Goal: Task Accomplishment & Management: Complete application form

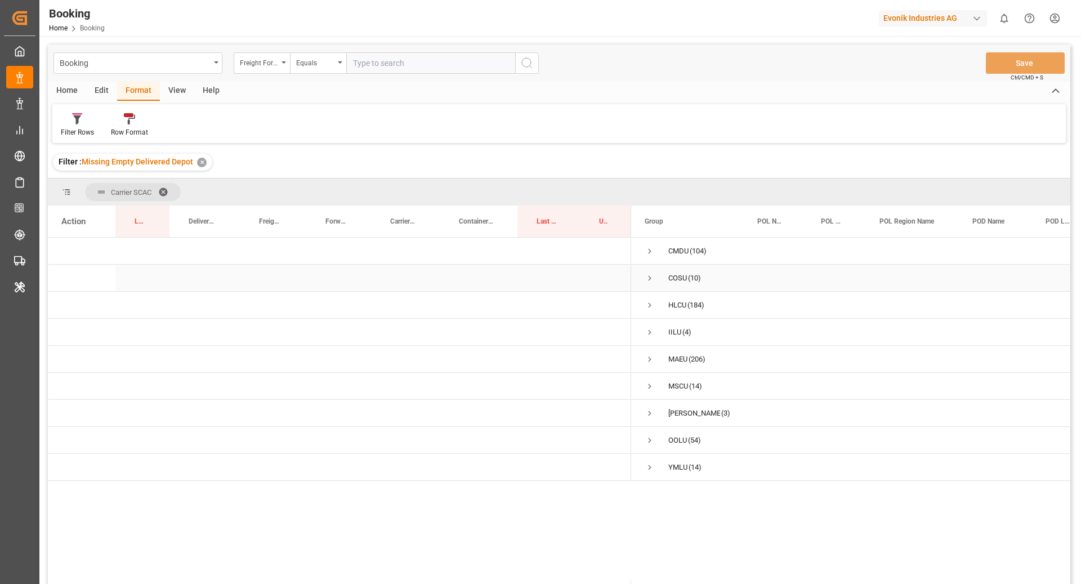
click at [645, 278] on span "Press SPACE to select this row." at bounding box center [650, 278] width 10 height 10
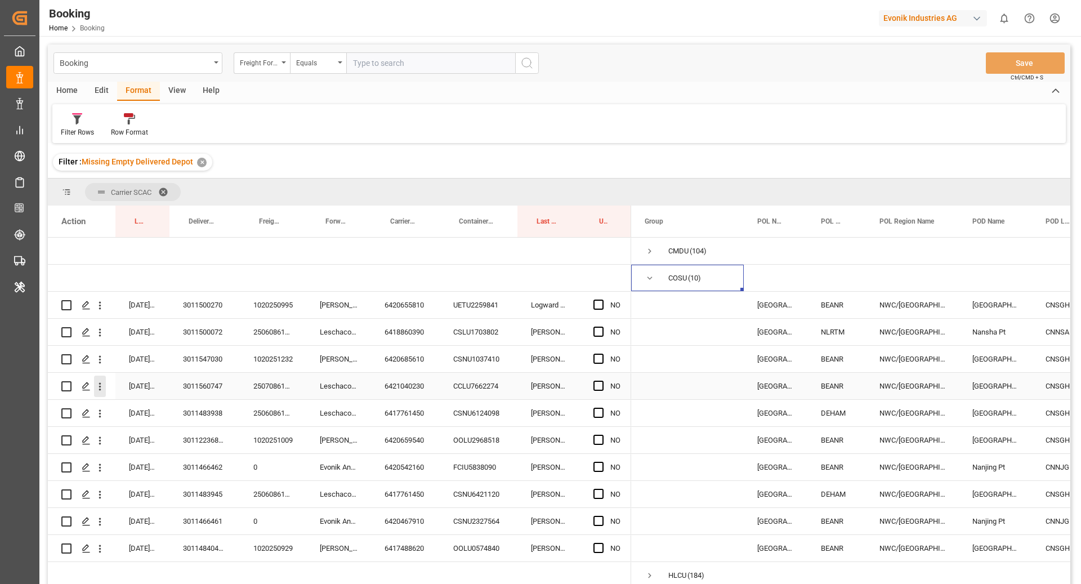
click at [104, 381] on icon "open menu" at bounding box center [100, 387] width 12 height 12
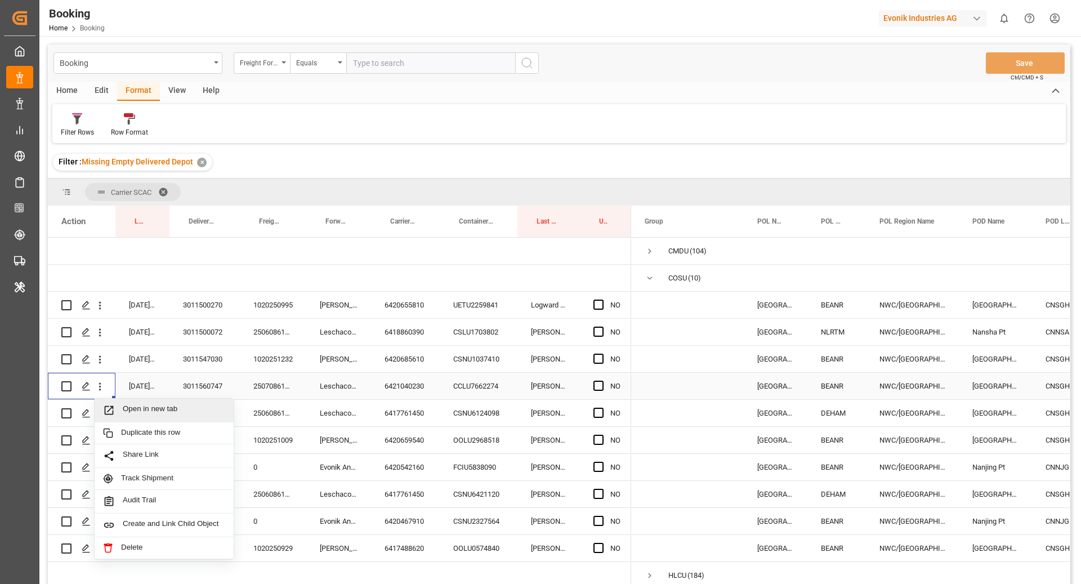
click at [141, 408] on span "Open in new tab" at bounding box center [174, 410] width 102 height 12
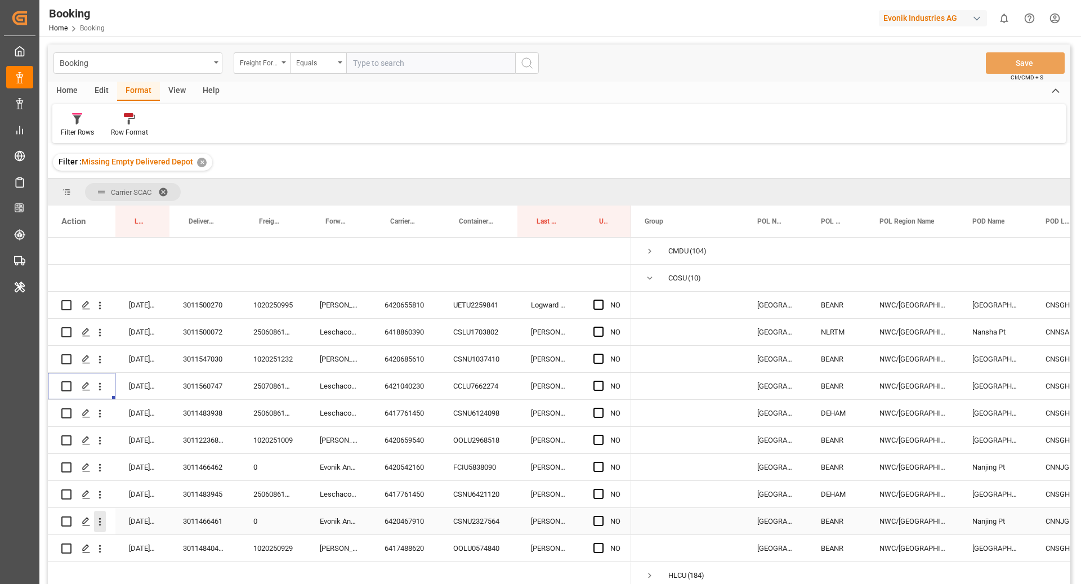
click at [101, 514] on button "open menu" at bounding box center [100, 521] width 12 height 21
click at [157, 541] on span "Open in new tab" at bounding box center [174, 545] width 102 height 12
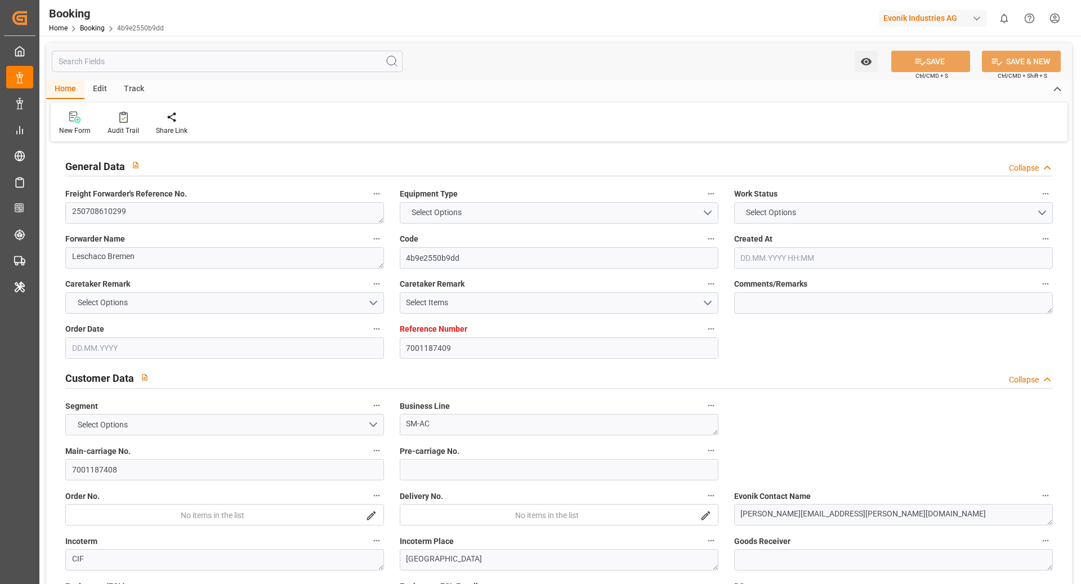
type input "7001187409"
type input "9783473"
type input "Cosco"
type input "COSCO Shipping Co. Ltd."
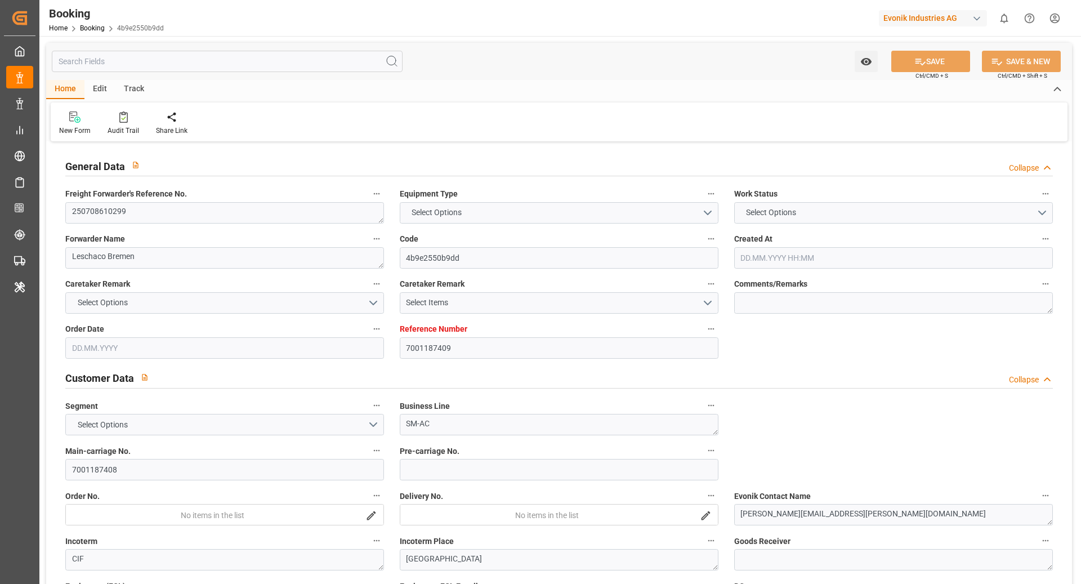
type input "BEANR"
type input "CNSGH"
type input "34"
type input "0"
type input "BEANR"
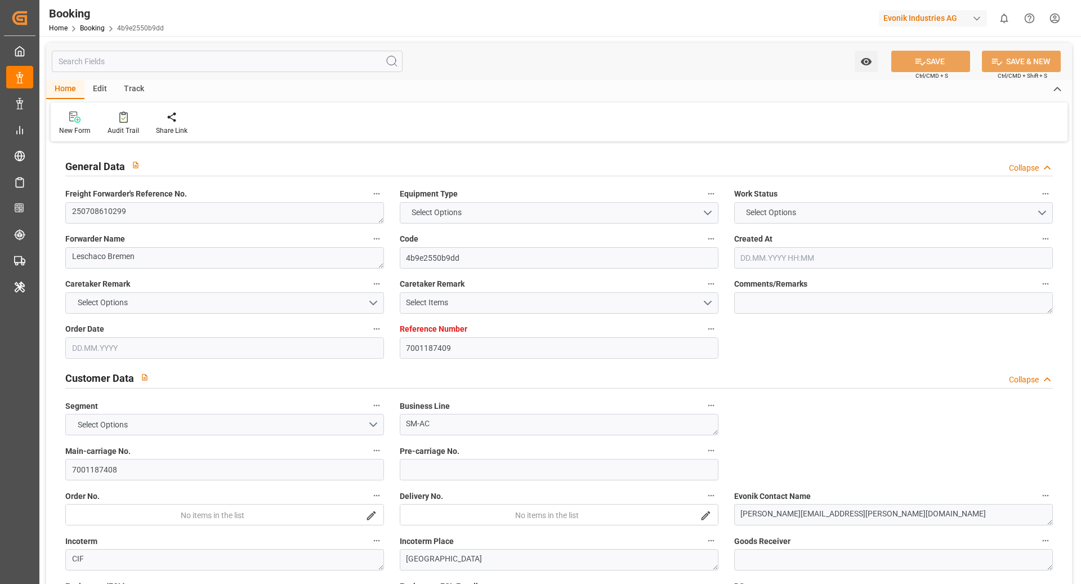
type input "CNSHG"
type input "9783473"
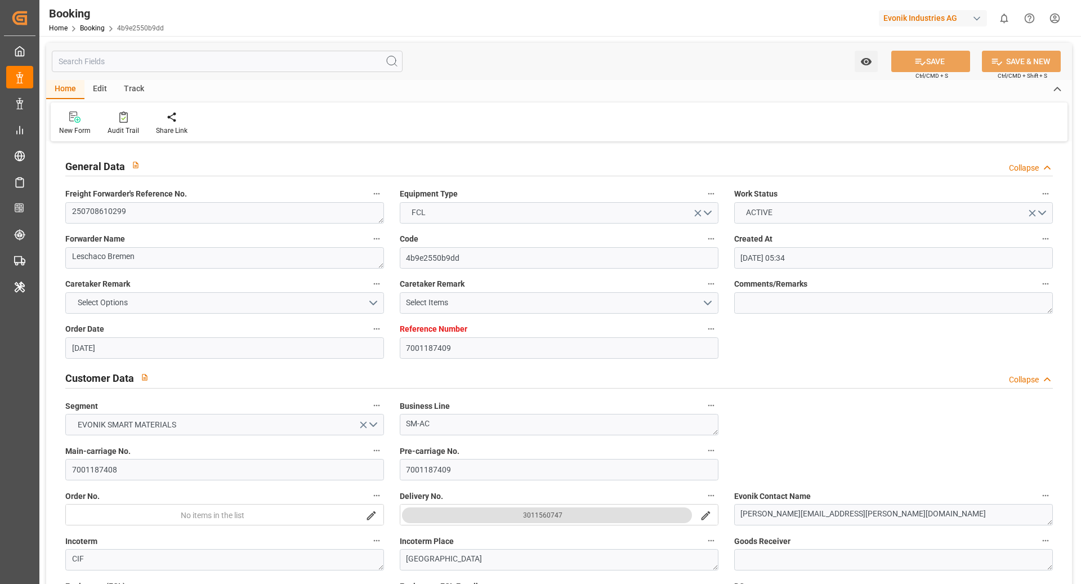
type input "[DATE] 05:34"
type input "[DATE]"
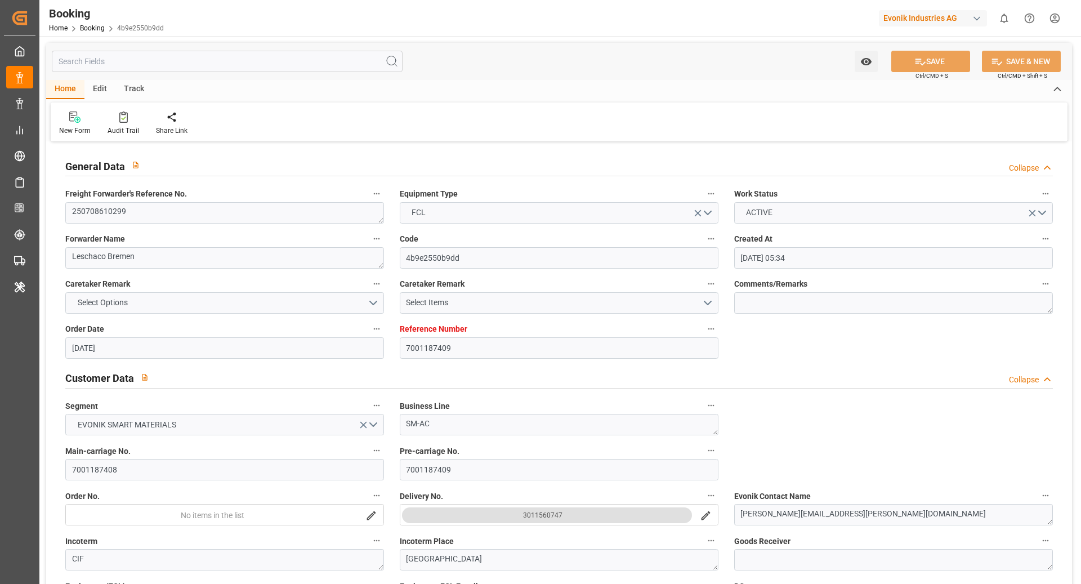
type input "[DATE]"
type input "[DATE] 09:00"
type input "[DATE] 00:00"
type input "[DATE] 09:19"
type input "[DATE] 09:21"
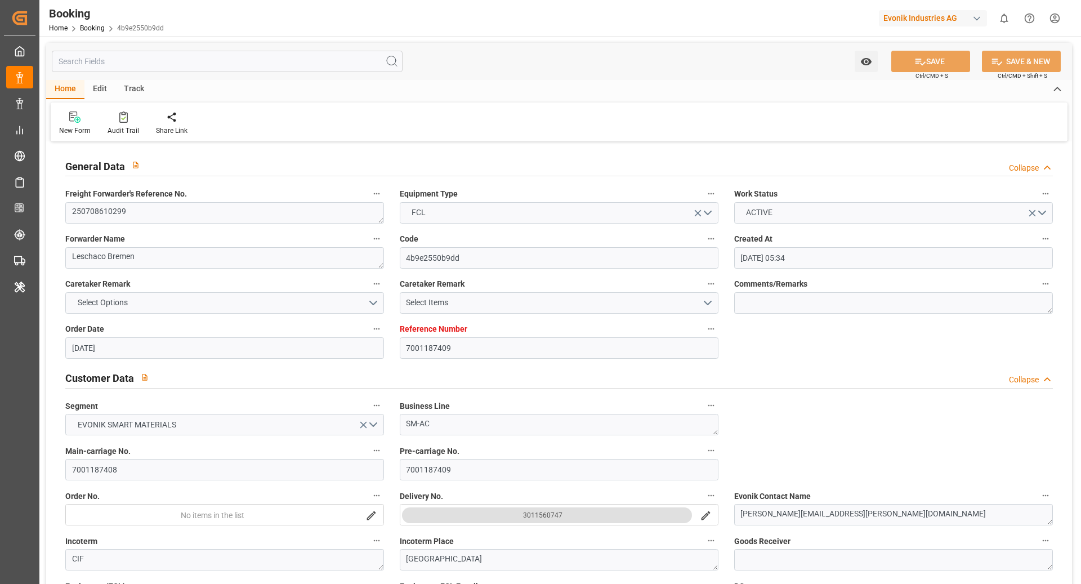
type input "[DATE] 08:30"
type input "[DATE] 00:00"
type input "[DATE] 08:59"
type input "[DATE] 06:48"
type input "[DATE]"
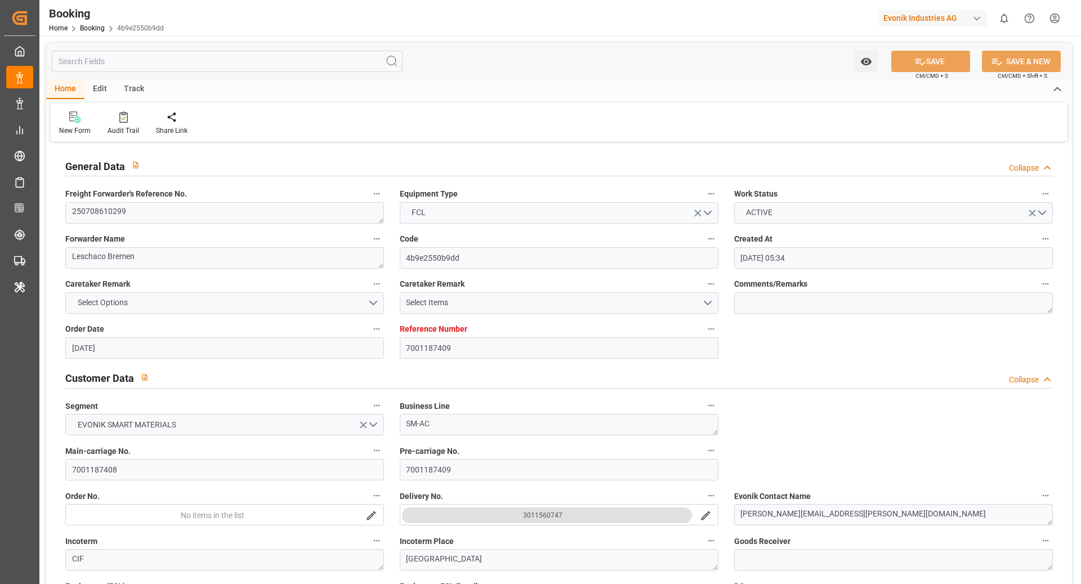
type input "[DATE] 10:53"
type input "[DATE]"
type input "[DATE] 13:53"
type input "[DATE] 04:41"
type input "[DATE] 09:00"
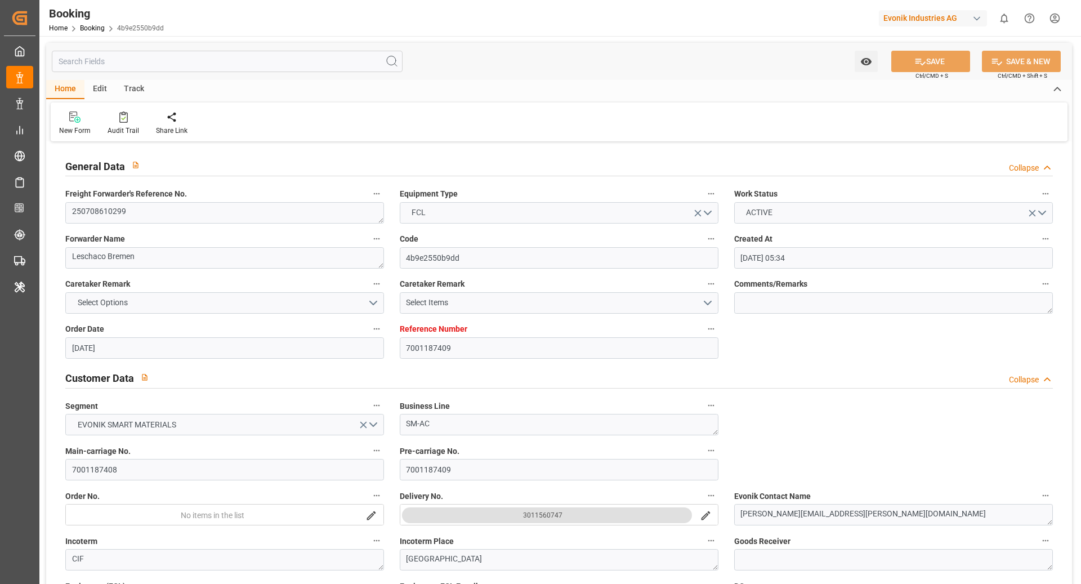
type input "[DATE] 10:04"
type input "[DATE] 08:30"
type input "[DATE] 08:51"
type input "[DATE] 17:54"
type input "[DATE] 16:59"
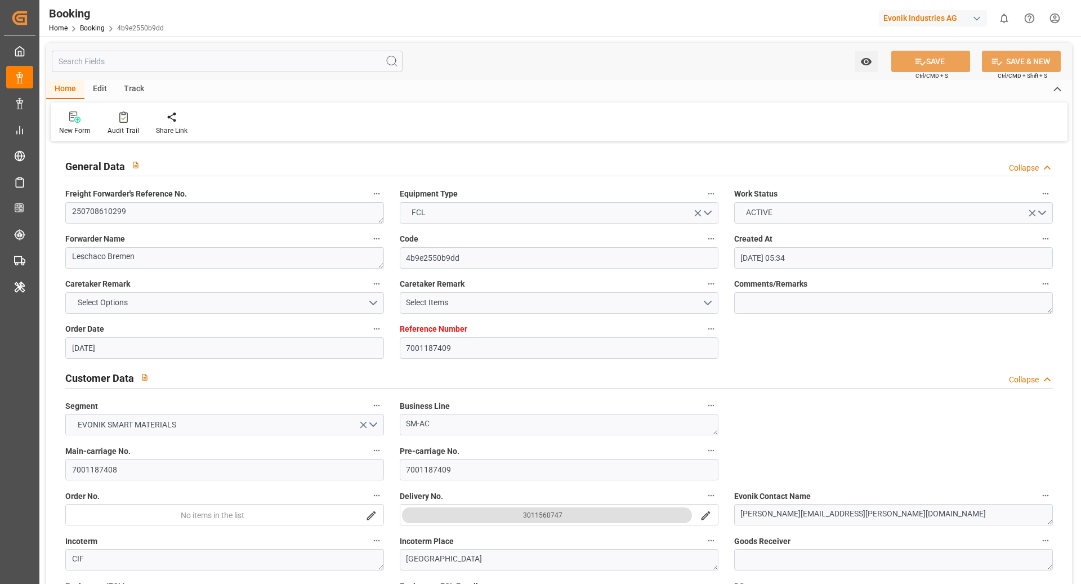
type input "[DATE] 08:00"
type input "[DATE] 17:32"
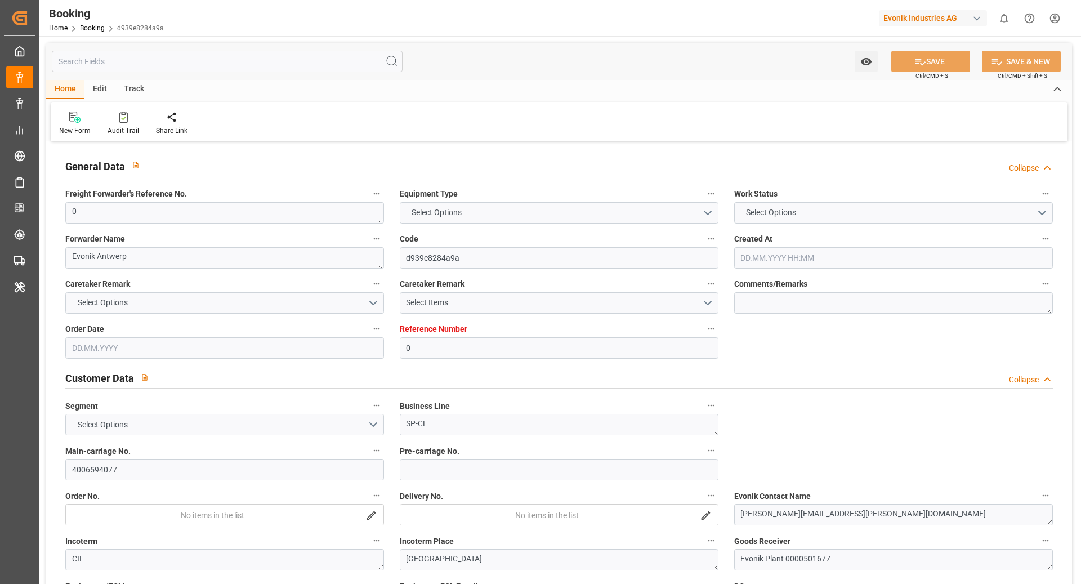
type input "0"
type input "9789635"
type input "Cosco"
type input "COSCO Shipping Co. Ltd."
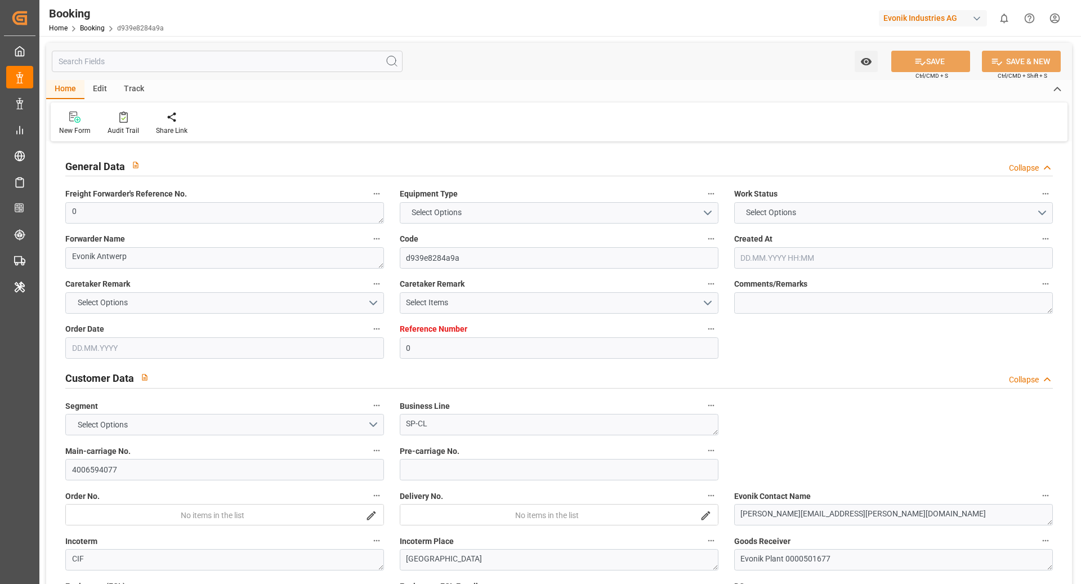
type input "BEANR"
type input "CNNJG"
type input "45"
type input "CNSHG"
type input "0"
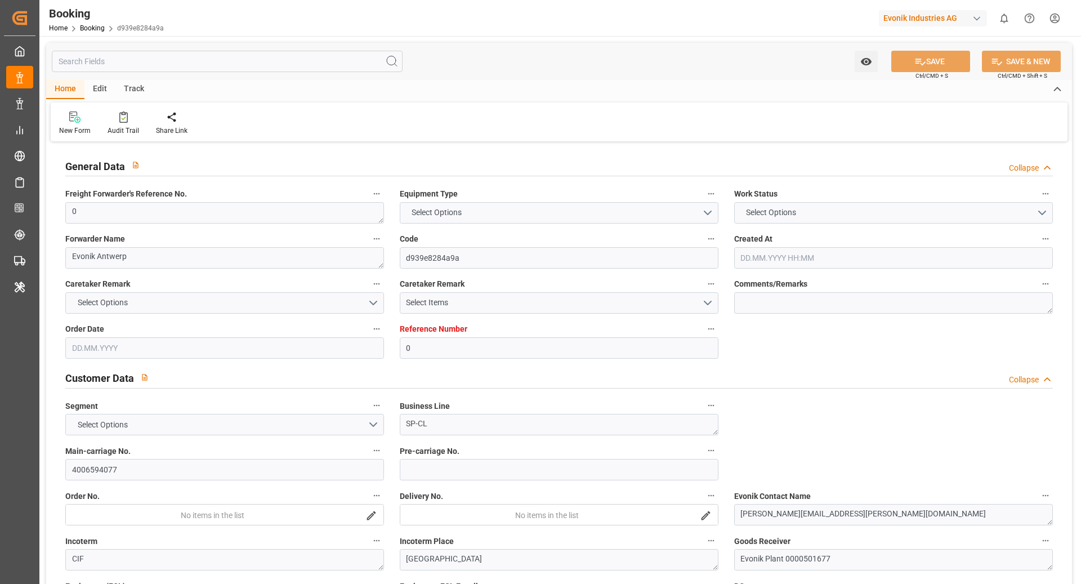
type input "BEANR"
type input "CNNJI"
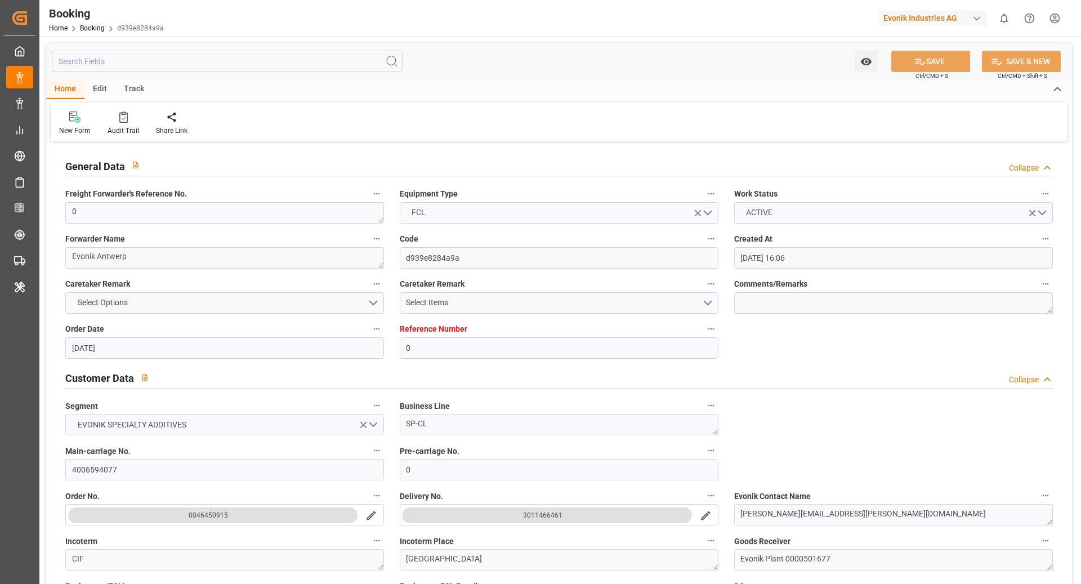
type input "04.06.2025 16:06"
type input "04.06.2025"
type input "14.08.2025"
type input "13.06.2025"
type input "26.06.2025 13:30"
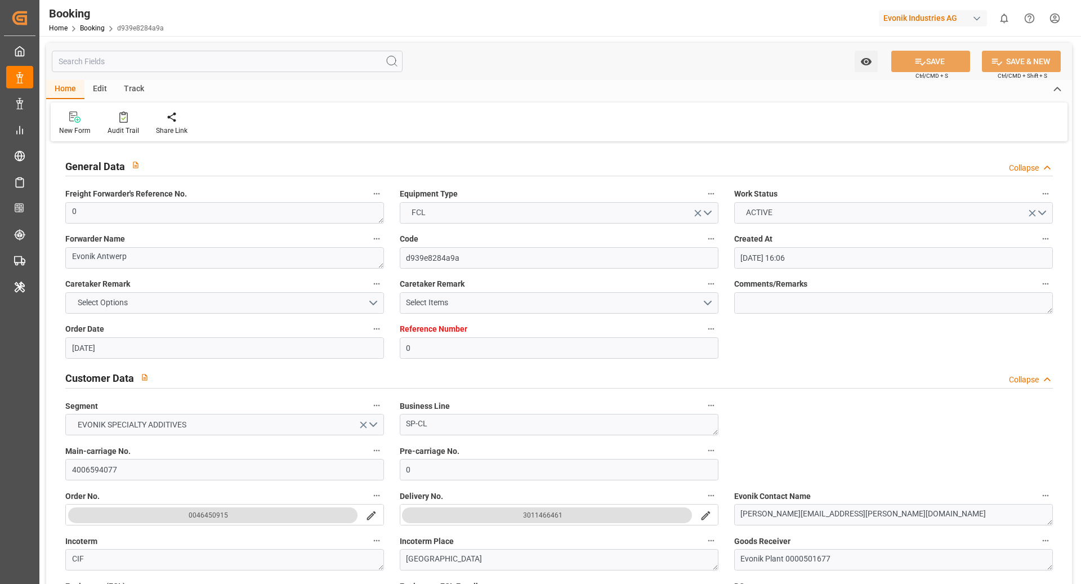
type input "22.06.2025 00:00"
type input "26.06.2025 14:13"
type input "19.06.2025 05:28"
type input "08.08.2025 00:26"
type input "07.08.2025 00:00"
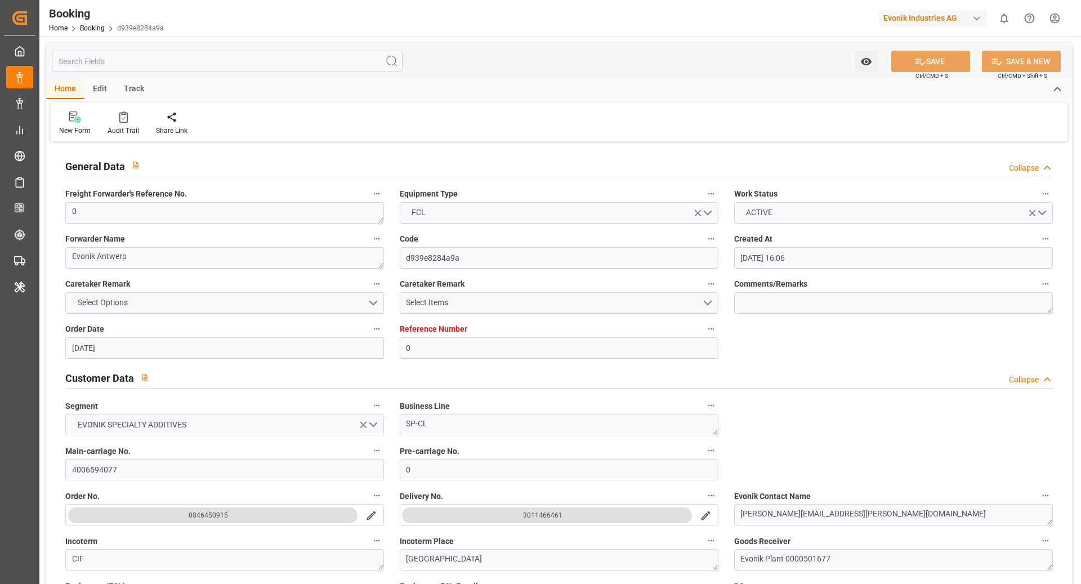
type input "10.08.2025 04:00"
type input "31.07.2025 04:00"
type input "29.07.2025 00:00"
type input "31.07.2025 05:59"
type input "02.08.2025 17:00"
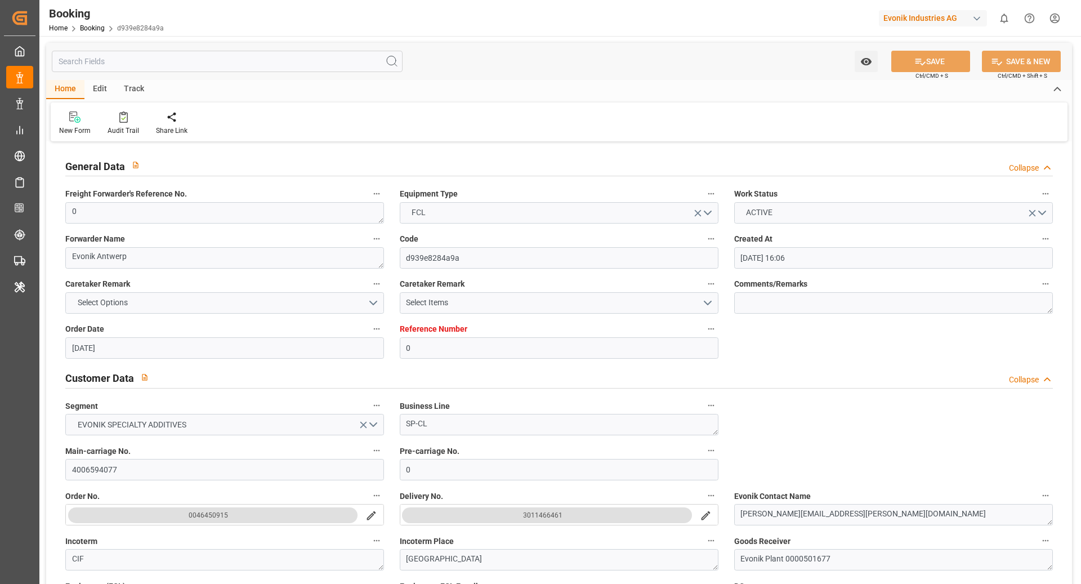
type input "31.07.2025 00:00"
type input "07.08.2025 23:26"
type input "10.08.2025 13:57"
type input "[DATE] 10:53"
type input "11.08.2025"
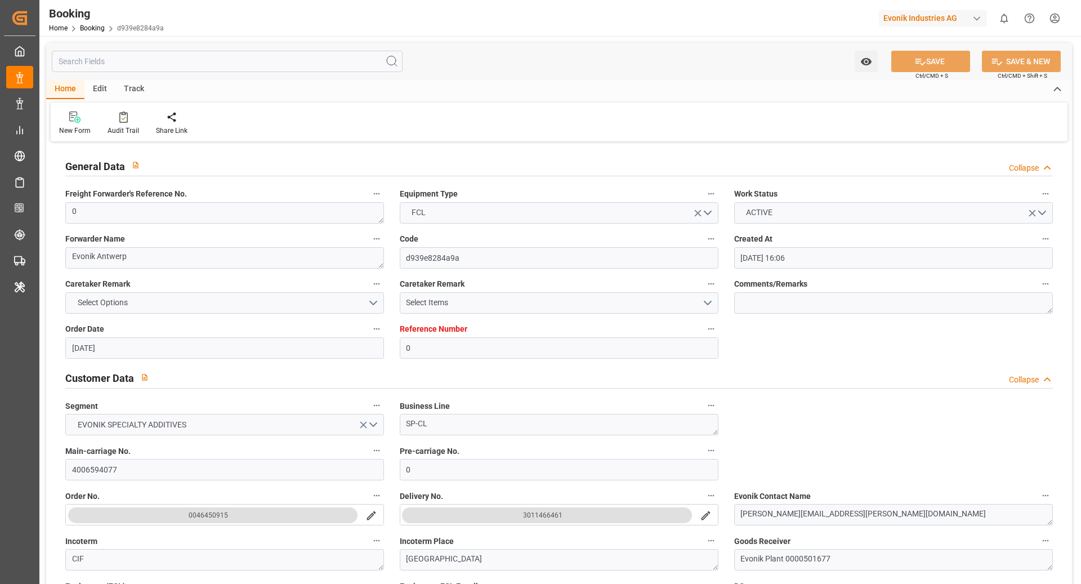
type input "26.06.2025 00:41"
type input "26.06.2025 13:30"
type input "26.06.2025 14:58"
type input "31.07.2025 04:00"
type input "31.07.2025 05:52"
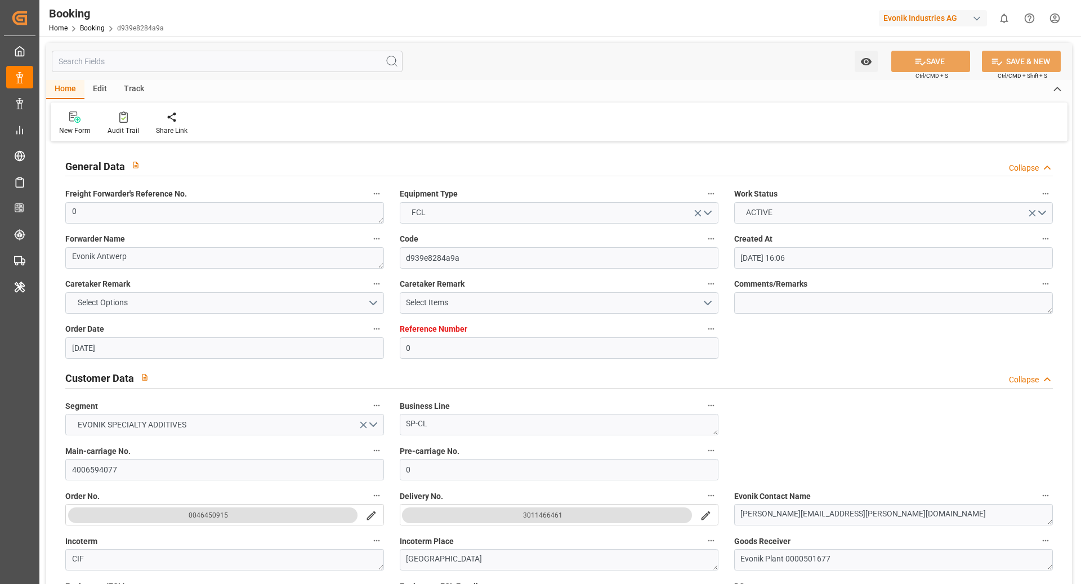
type input "31.07.2025 12:59"
type input "31.07.2025 10:41"
type input "07.08.2025 17:07"
type input "02.08.2025 17:00"
type input "08.08.2025 00:26"
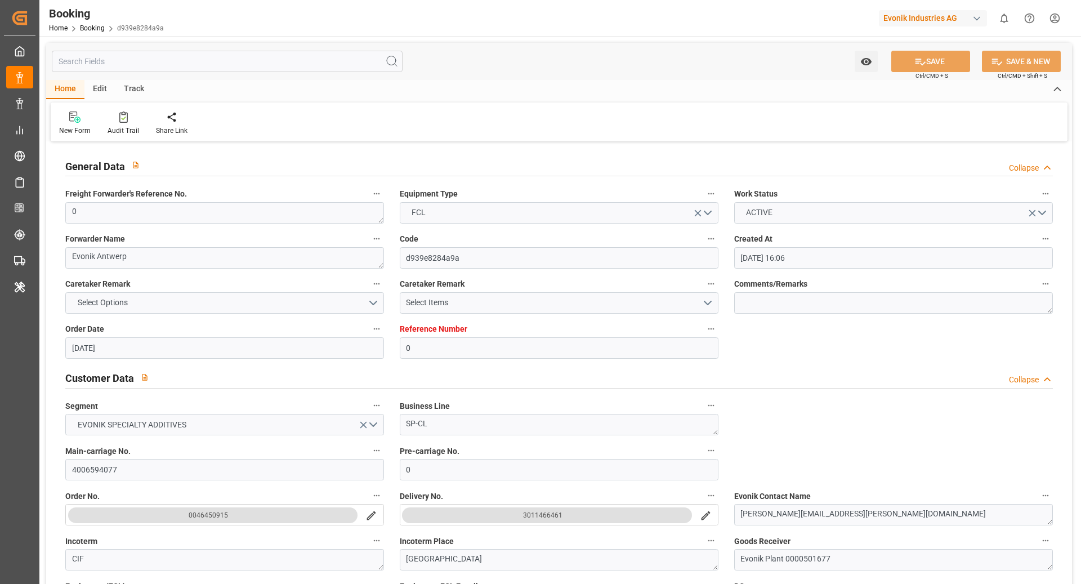
type input "08.08.2025 15:44"
type input "08.08.2025 00:26"
type input "02.08.2025 12:00"
type input "12.08.2025 15:44"
